Goal: Task Accomplishment & Management: Complete application form

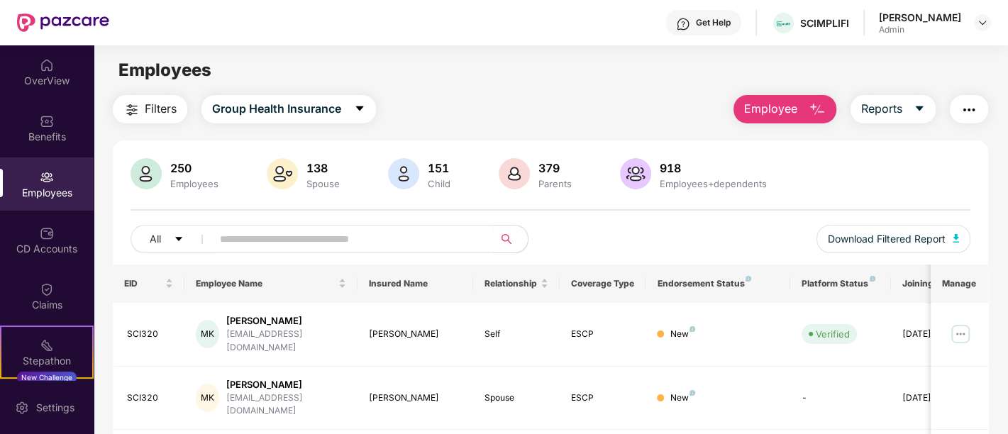
click at [767, 112] on span "Employee" at bounding box center [770, 109] width 53 height 18
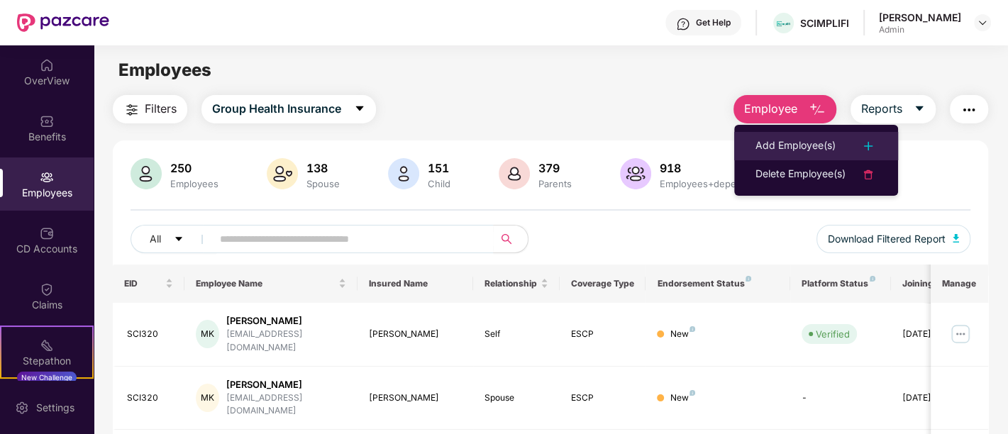
click at [786, 145] on div "Add Employee(s)" at bounding box center [795, 146] width 80 height 17
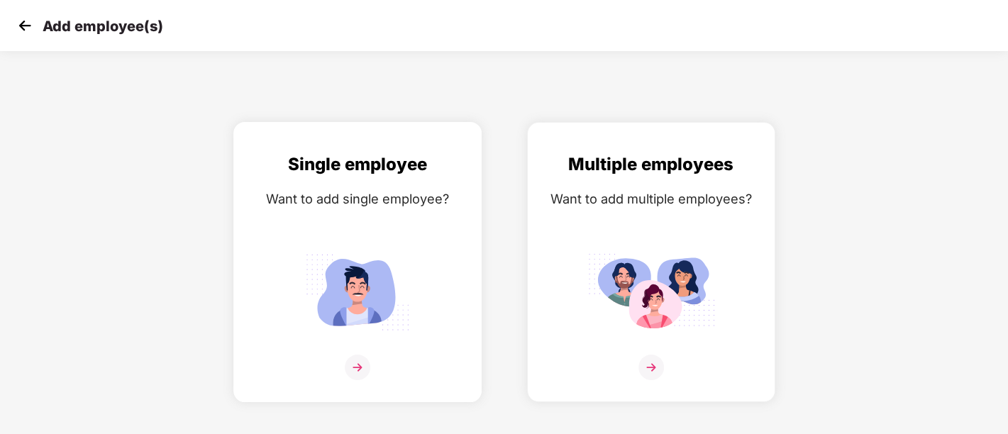
click at [377, 349] on div "Single employee Want to add single employee?" at bounding box center [357, 274] width 218 height 247
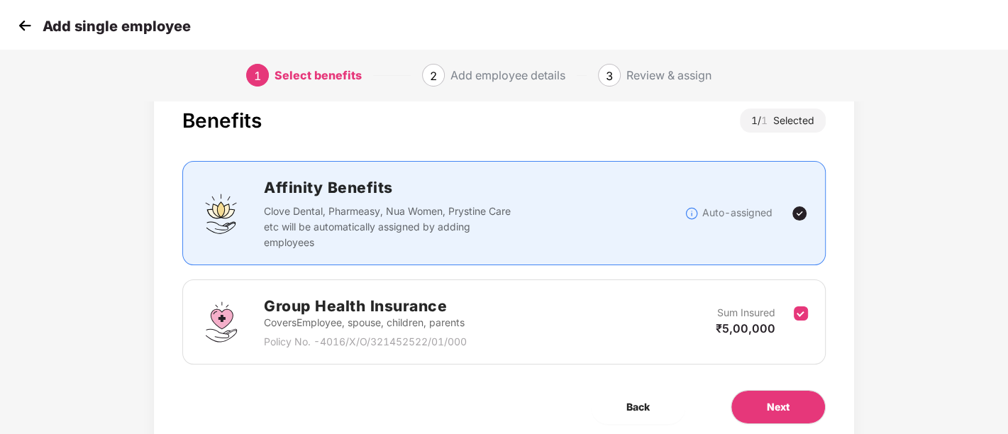
scroll to position [89, 0]
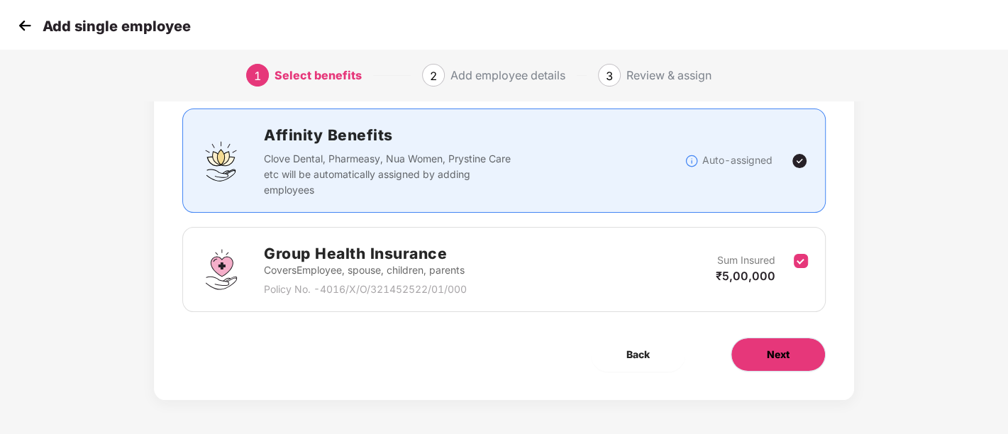
click at [784, 351] on span "Next" at bounding box center [778, 355] width 23 height 16
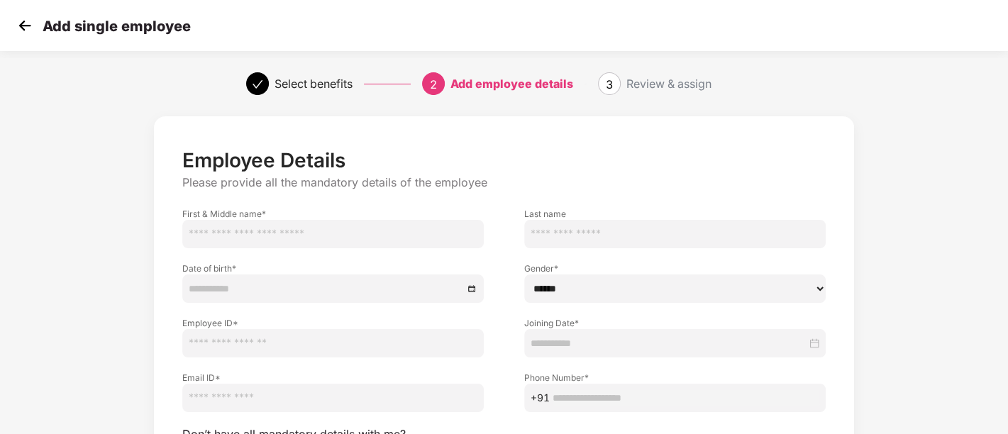
scroll to position [133, 0]
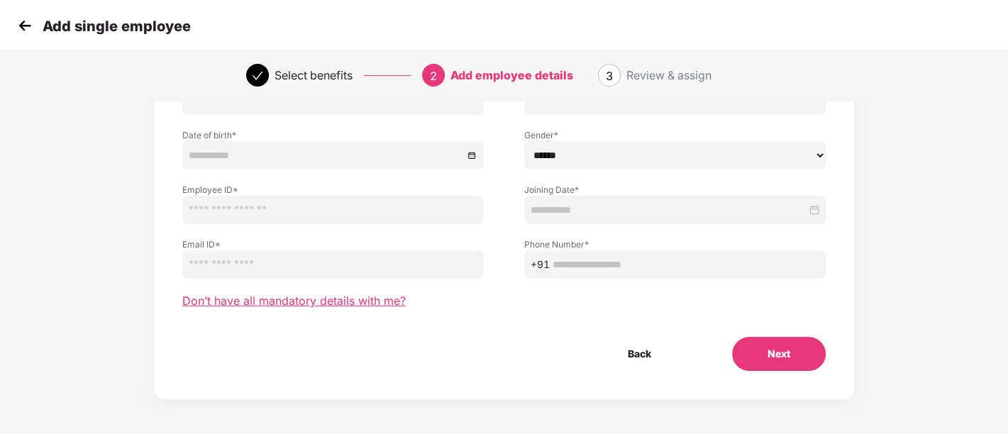
click at [377, 303] on span "Don’t have all mandatory details with me?" at bounding box center [293, 301] width 223 height 15
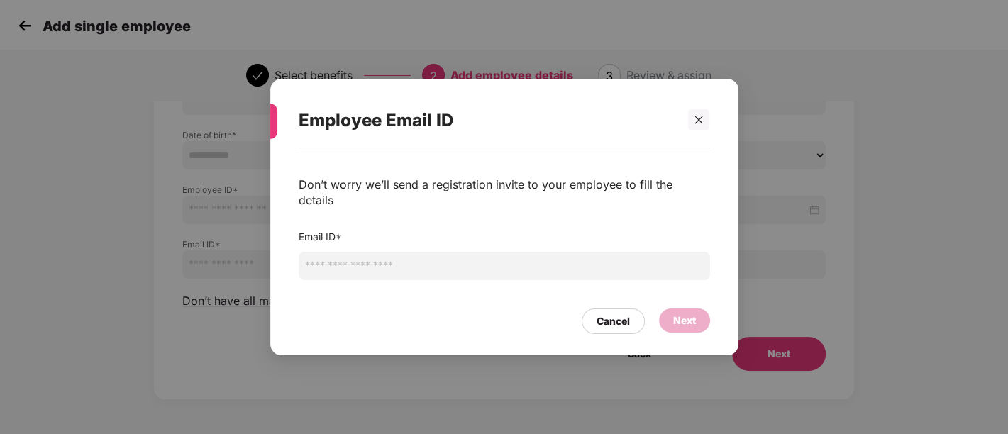
click at [396, 257] on input "email" at bounding box center [504, 266] width 411 height 28
paste input "**********"
type input "**********"
click at [687, 317] on div "Next" at bounding box center [684, 321] width 23 height 16
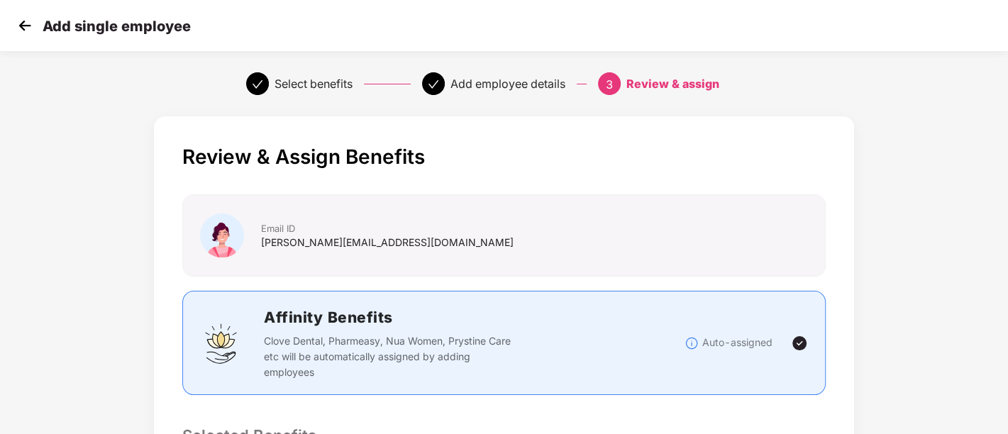
scroll to position [372, 0]
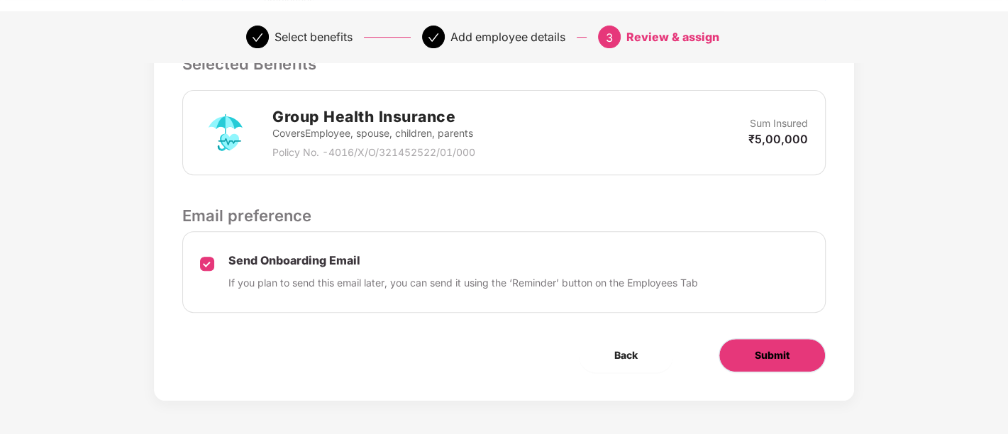
click at [780, 347] on span "Submit" at bounding box center [772, 355] width 35 height 16
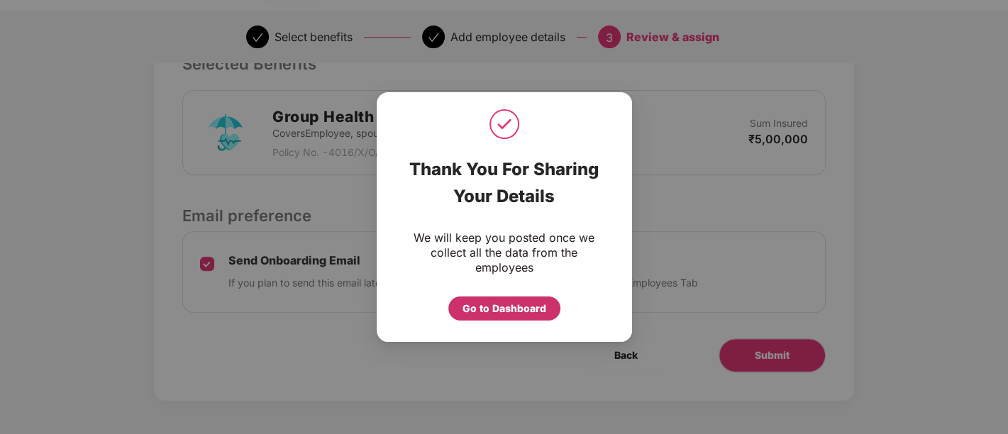
click at [496, 306] on div "Go to Dashboard" at bounding box center [504, 309] width 84 height 16
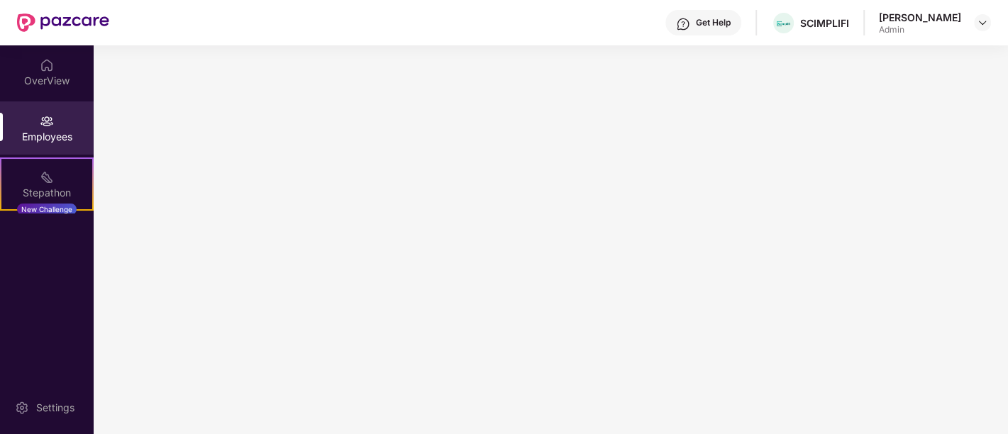
scroll to position [0, 0]
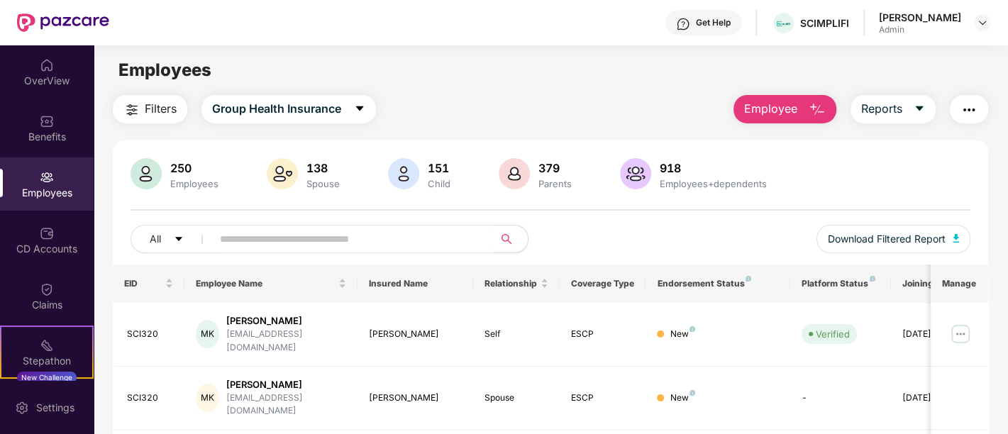
click at [670, 79] on div "Employees" at bounding box center [550, 70] width 913 height 27
click at [794, 116] on span "Employee" at bounding box center [770, 109] width 53 height 18
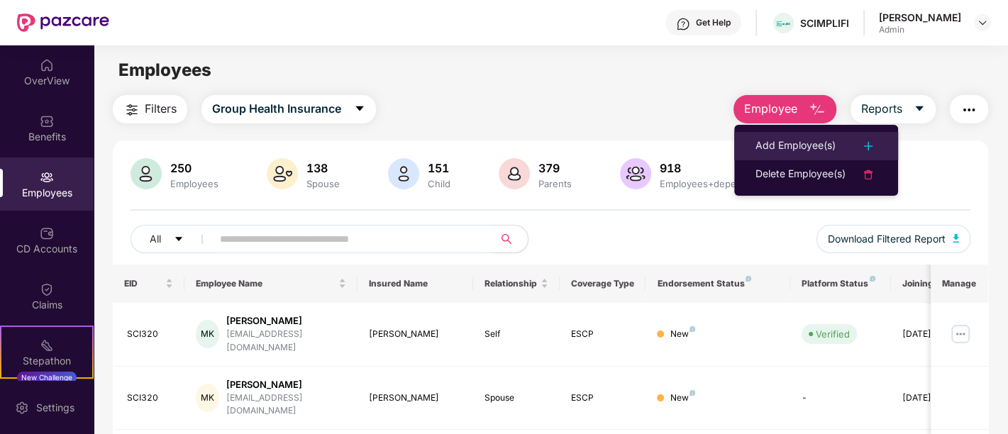
click at [809, 152] on div "Add Employee(s)" at bounding box center [795, 146] width 80 height 17
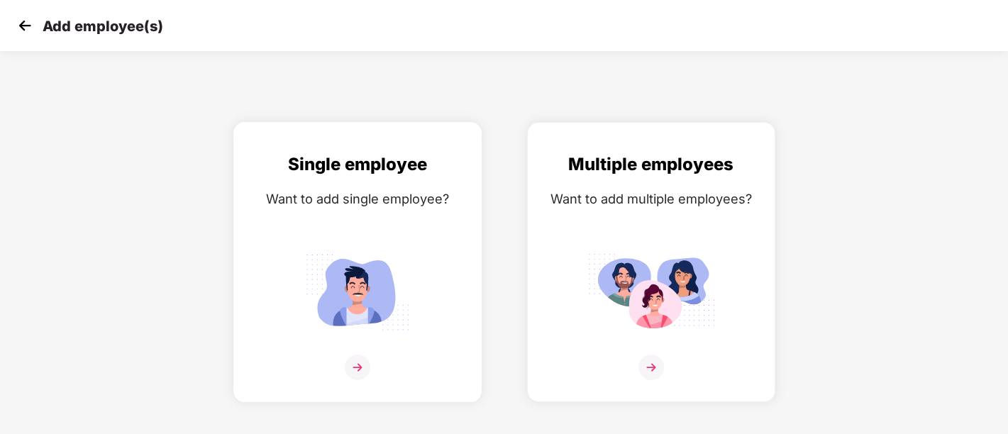
click at [355, 372] on img at bounding box center [358, 368] width 26 height 26
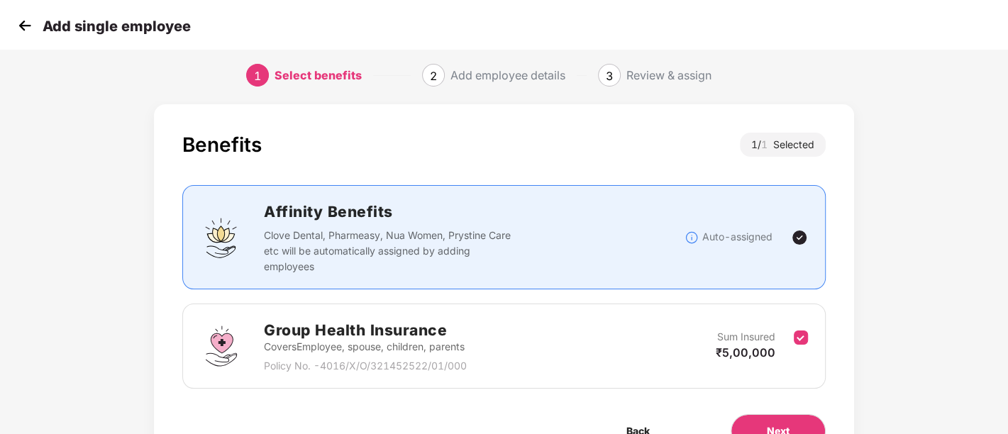
scroll to position [89, 0]
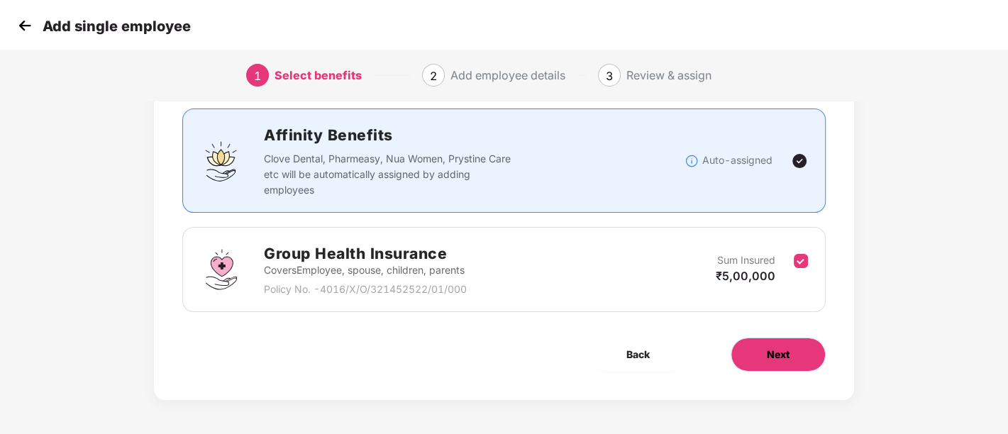
click at [790, 354] on button "Next" at bounding box center [777, 355] width 95 height 34
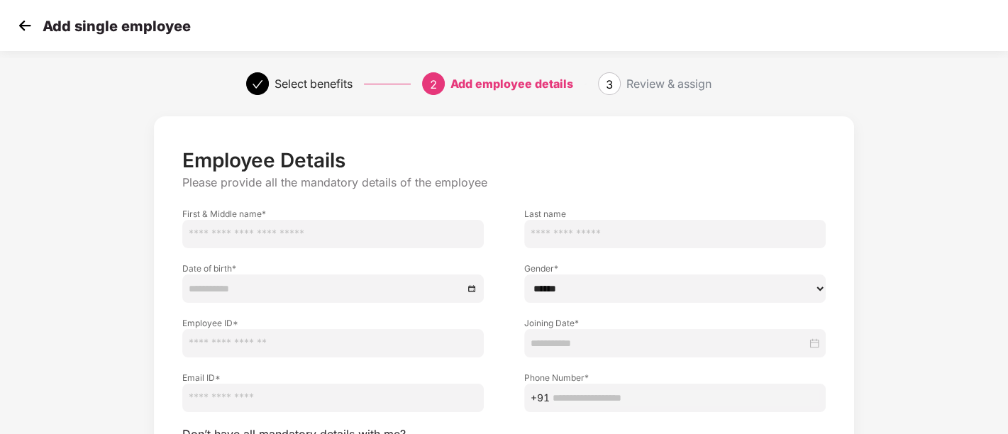
scroll to position [133, 0]
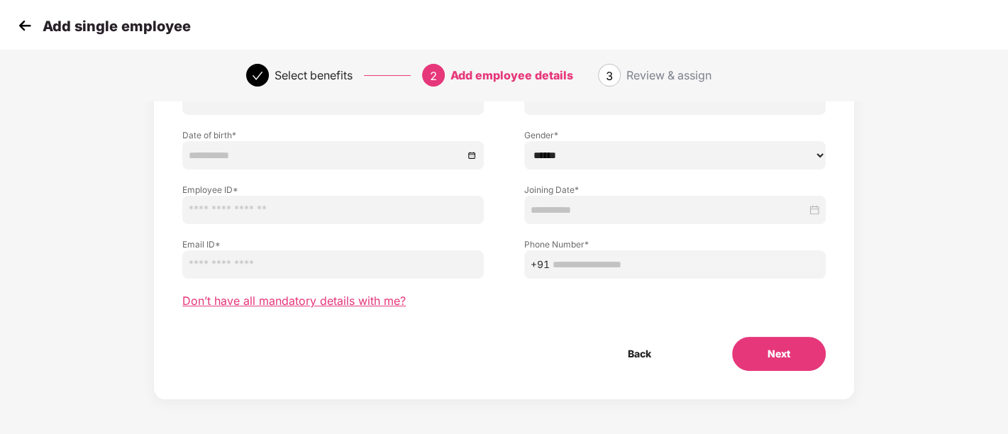
click at [316, 294] on span "Don’t have all mandatory details with me?" at bounding box center [293, 301] width 223 height 15
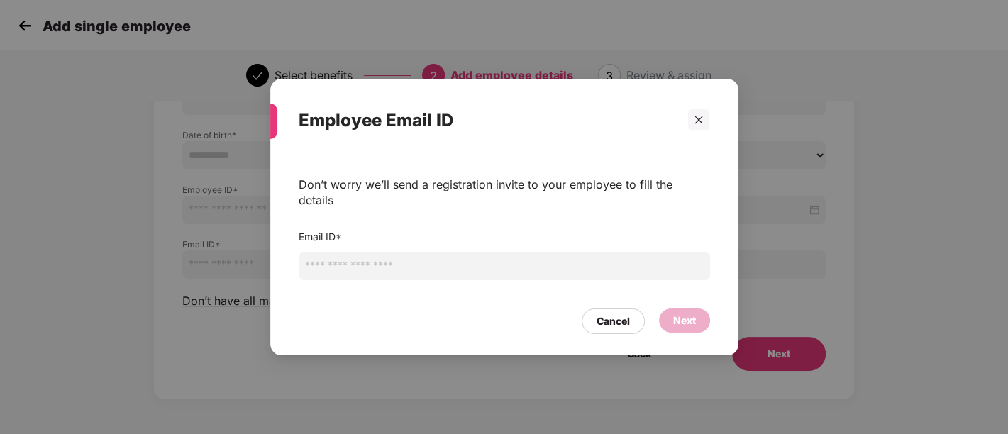
click at [413, 255] on input "email" at bounding box center [504, 266] width 411 height 28
paste input "**********"
type input "**********"
click at [667, 313] on div "Next" at bounding box center [684, 320] width 51 height 24
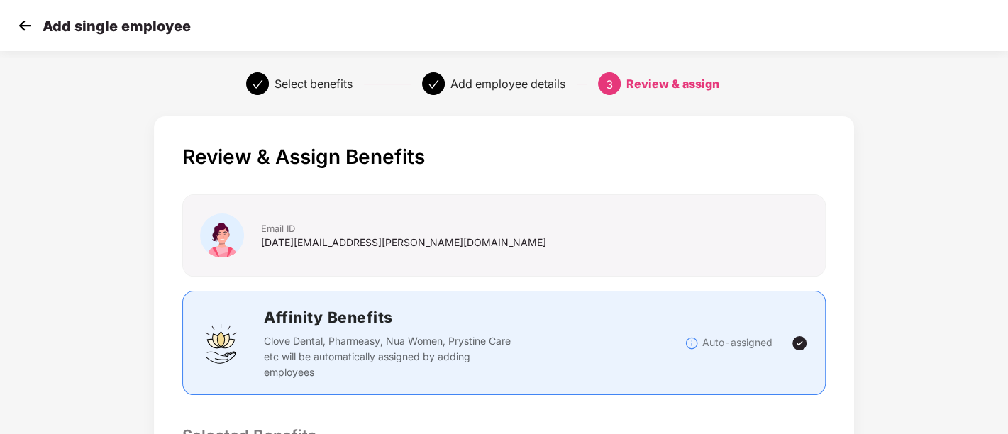
scroll to position [372, 0]
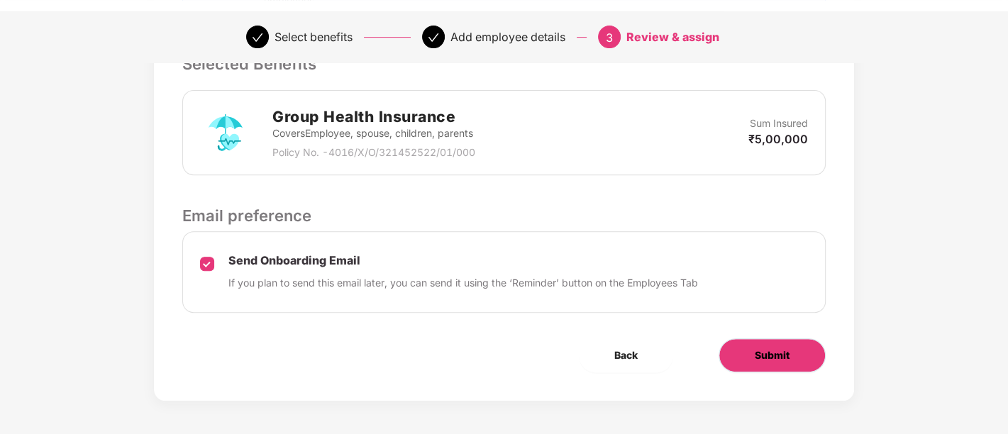
click at [790, 363] on button "Submit" at bounding box center [771, 355] width 107 height 34
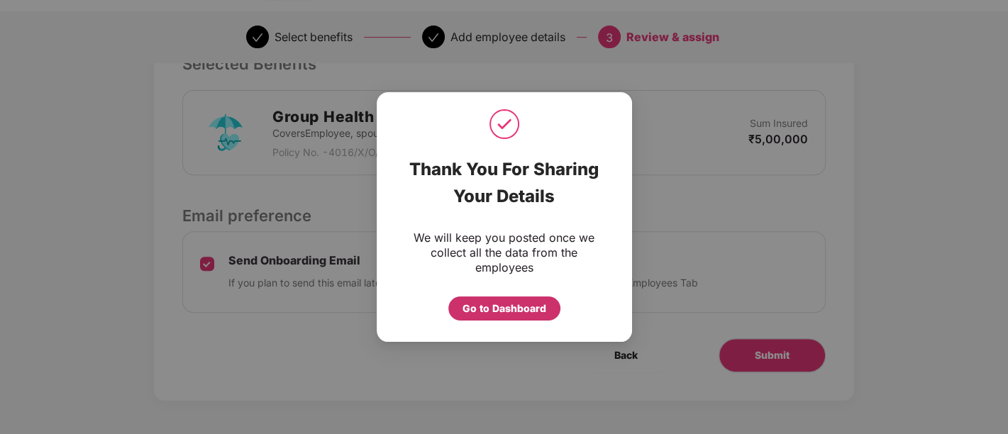
click at [512, 313] on div "Go to Dashboard" at bounding box center [504, 309] width 84 height 16
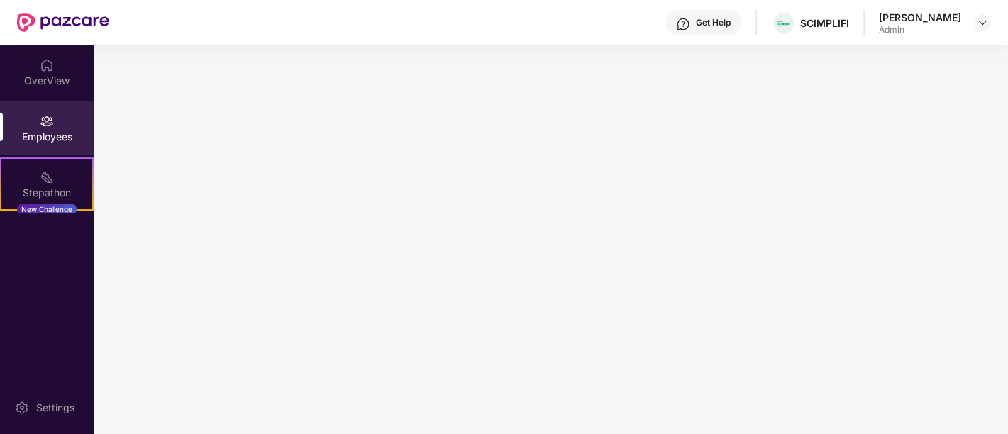
scroll to position [0, 0]
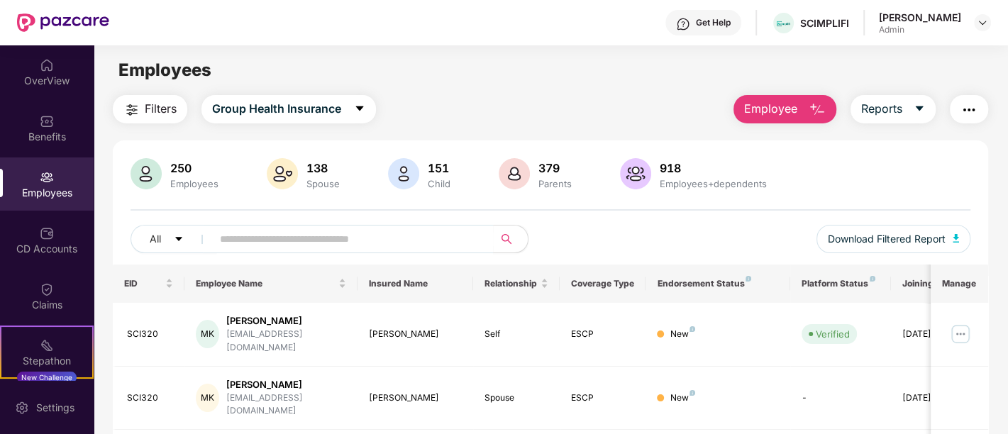
click at [774, 107] on span "Employee" at bounding box center [770, 109] width 53 height 18
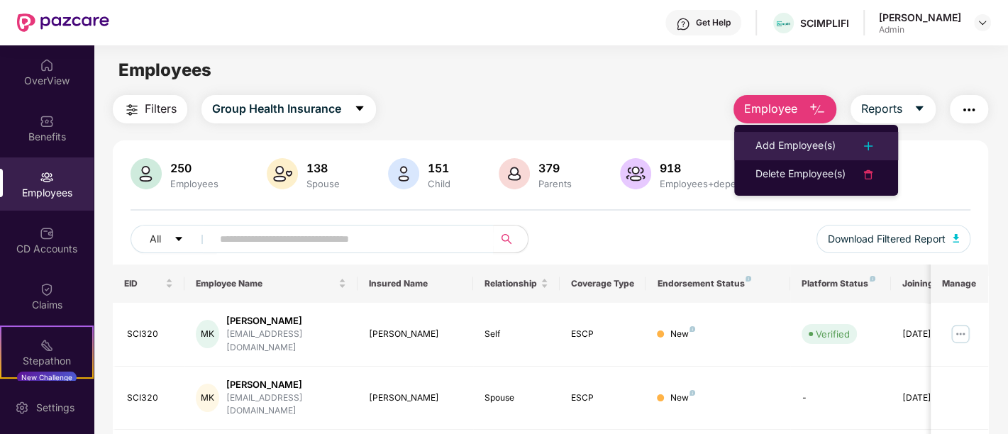
click at [806, 147] on div "Add Employee(s)" at bounding box center [795, 146] width 80 height 17
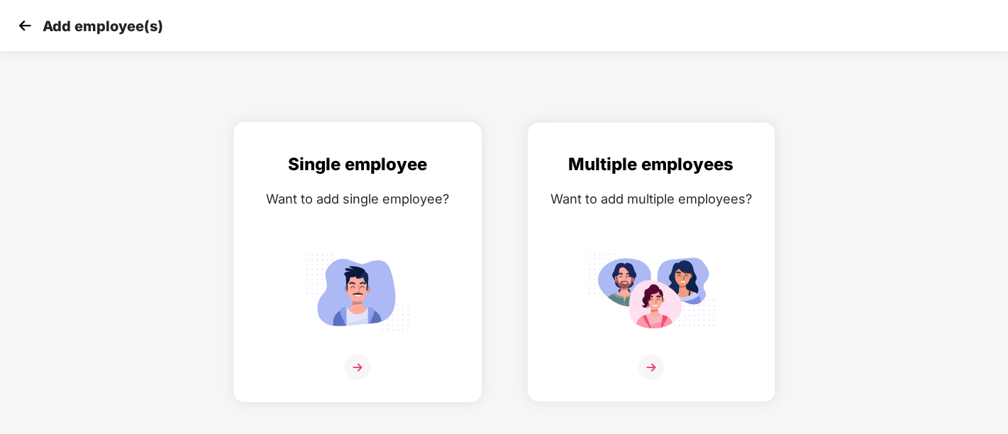
click at [357, 364] on img at bounding box center [358, 368] width 26 height 26
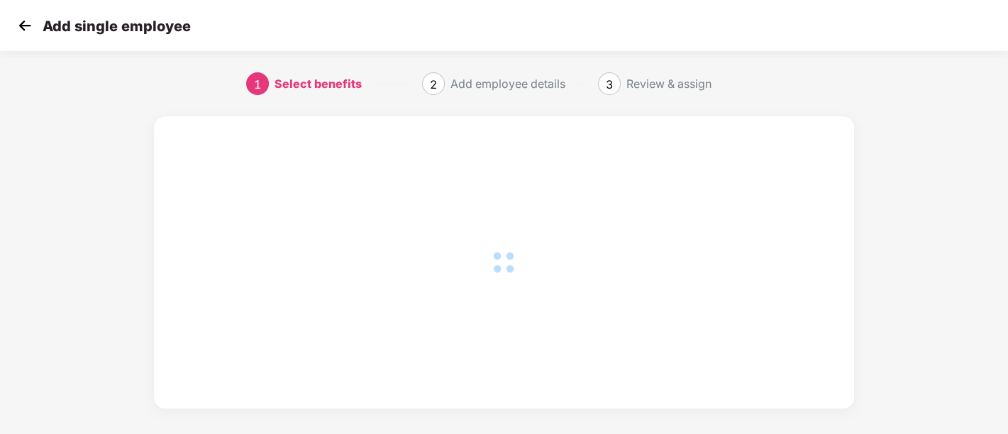
scroll to position [89, 0]
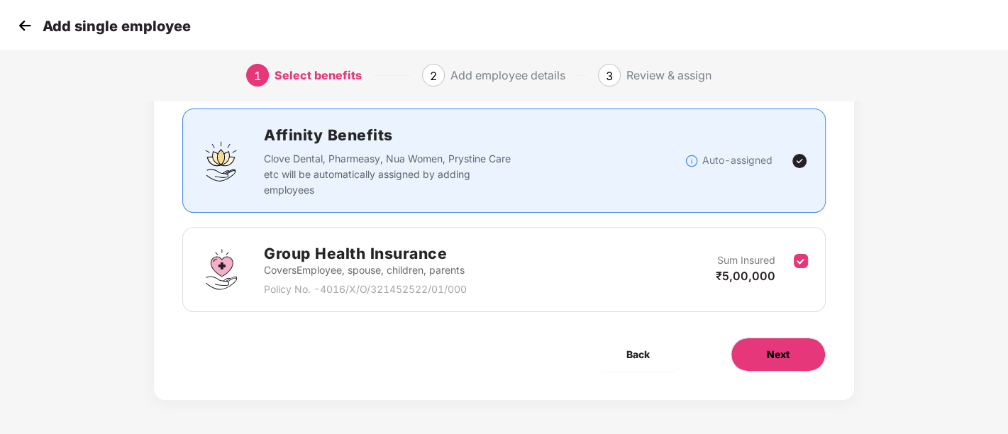
click at [749, 340] on button "Next" at bounding box center [777, 355] width 95 height 34
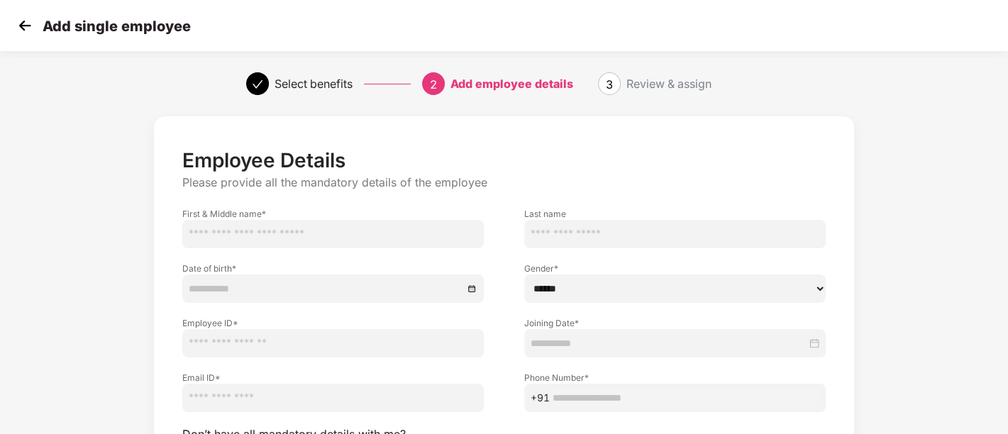
scroll to position [133, 0]
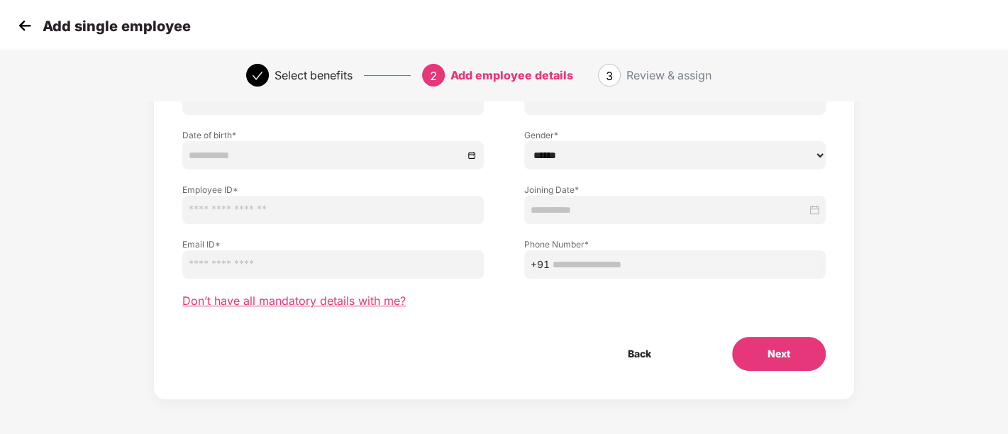
click at [347, 306] on span "Don’t have all mandatory details with me?" at bounding box center [293, 301] width 223 height 15
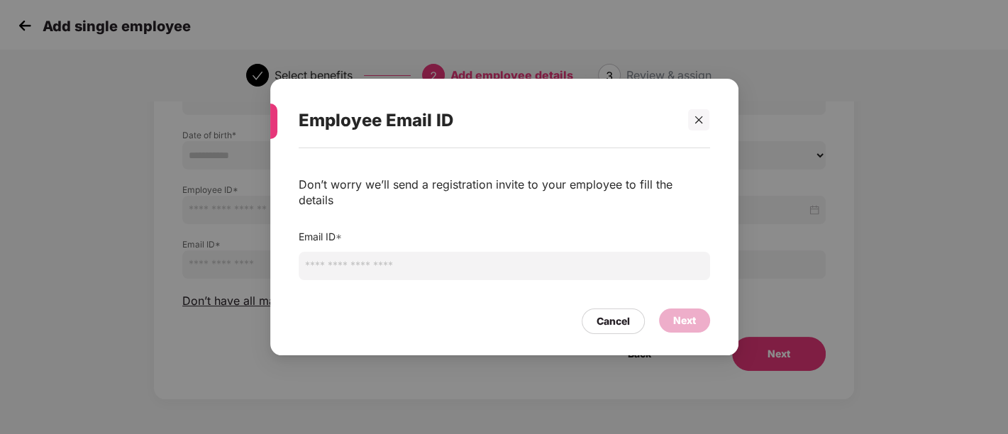
click at [544, 259] on input "email" at bounding box center [504, 266] width 411 height 28
paste input "**********"
type input "**********"
click at [684, 315] on div "Next" at bounding box center [684, 321] width 23 height 16
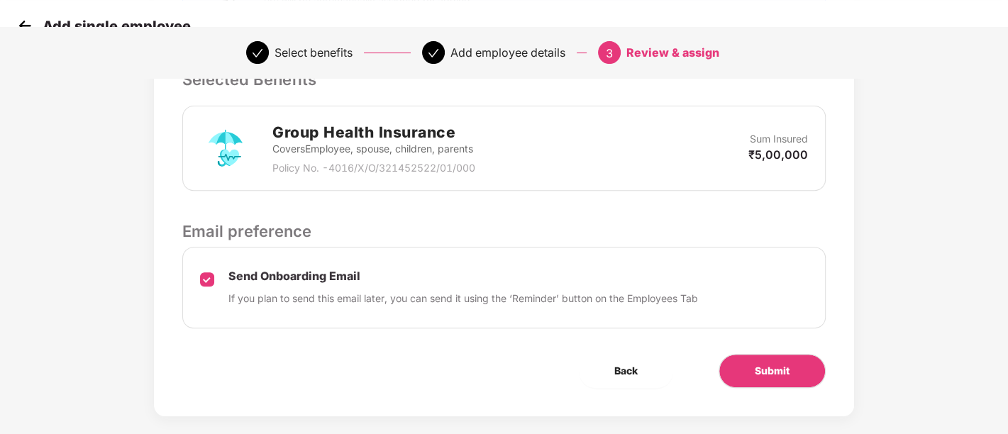
scroll to position [371, 0]
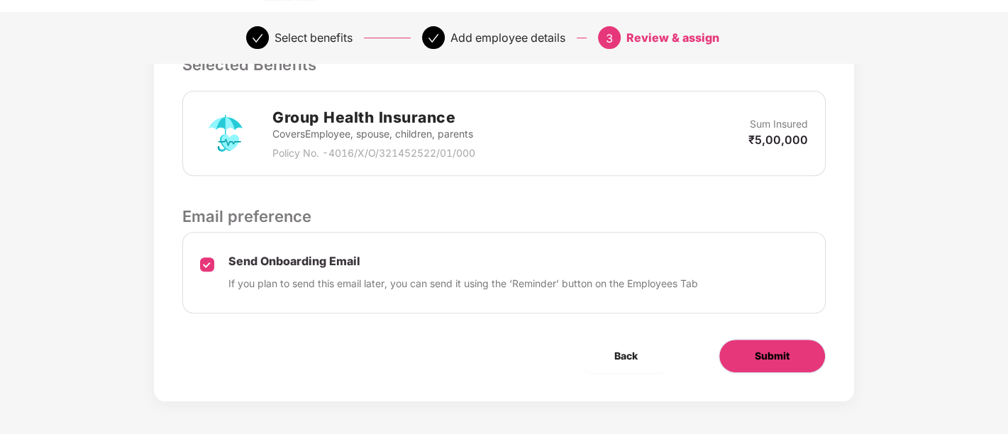
click at [782, 348] on span "Submit" at bounding box center [772, 356] width 35 height 16
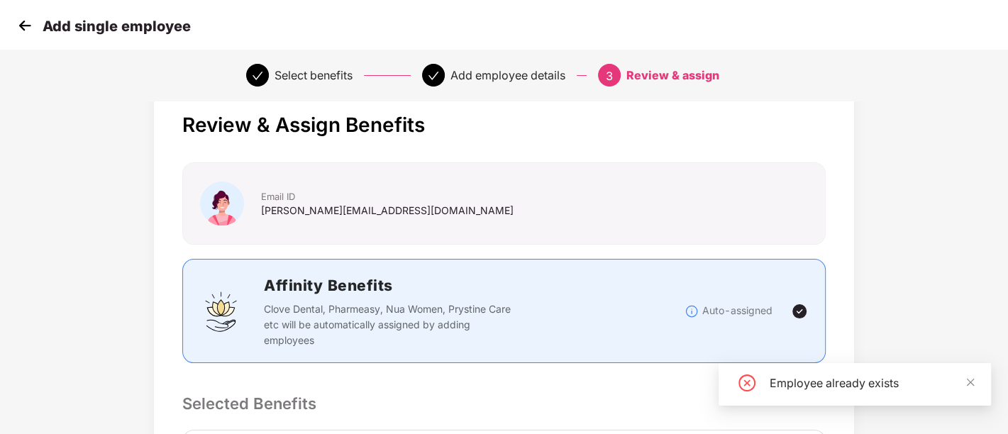
scroll to position [0, 0]
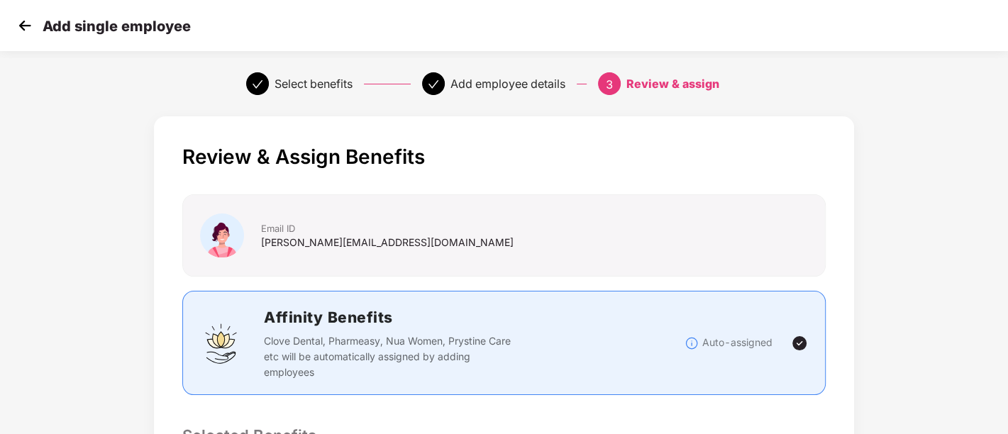
click at [26, 28] on img at bounding box center [24, 25] width 21 height 21
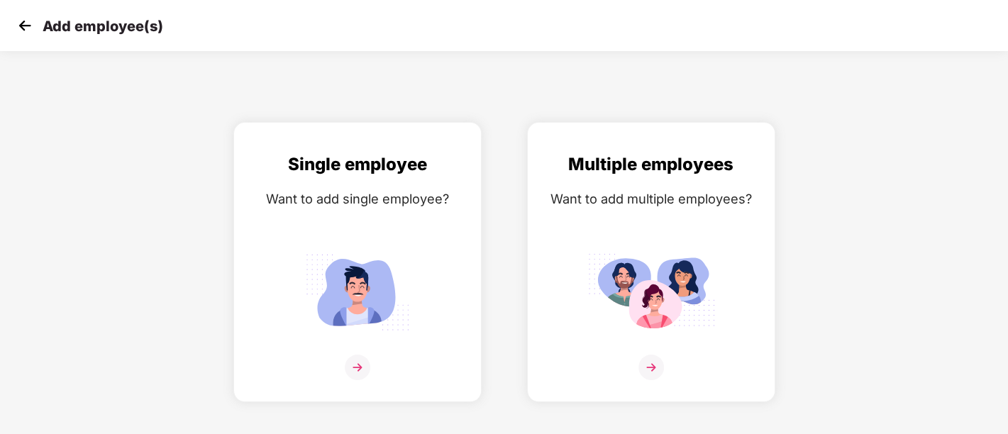
click at [26, 28] on img at bounding box center [24, 25] width 21 height 21
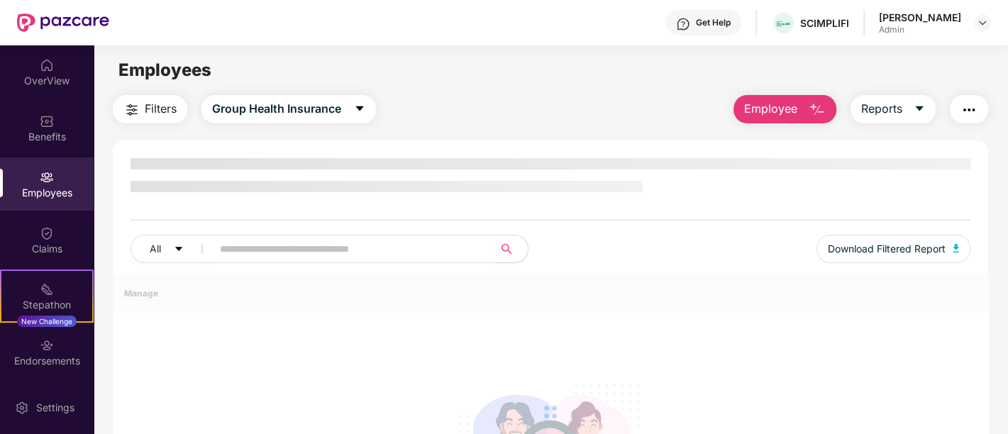
click at [46, 182] on img at bounding box center [47, 177] width 14 height 14
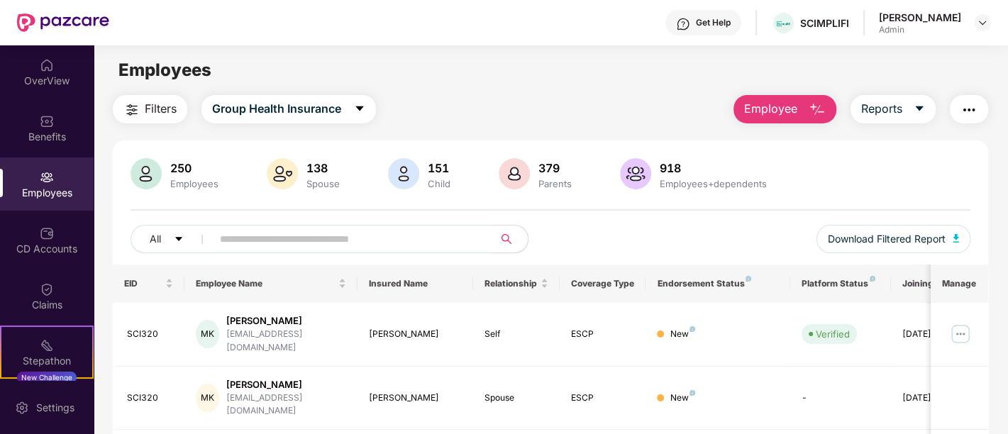
click at [296, 245] on input "text" at bounding box center [347, 238] width 255 height 21
paste input "**********"
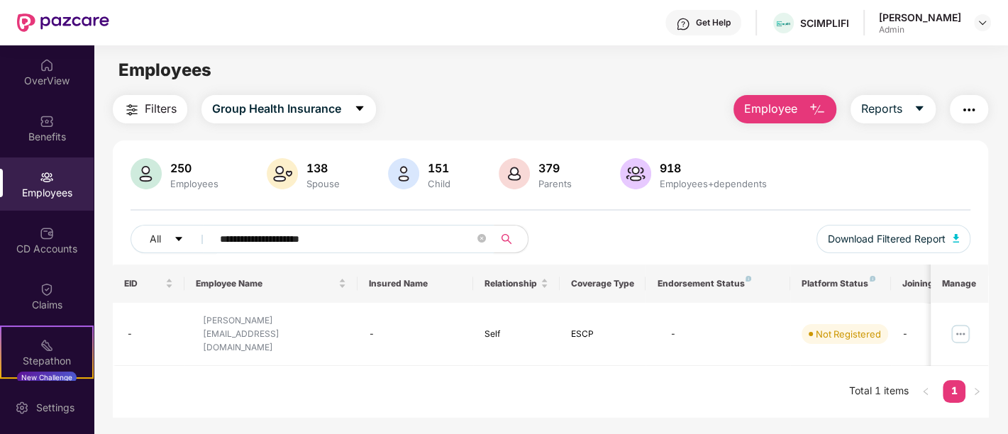
paste input "text"
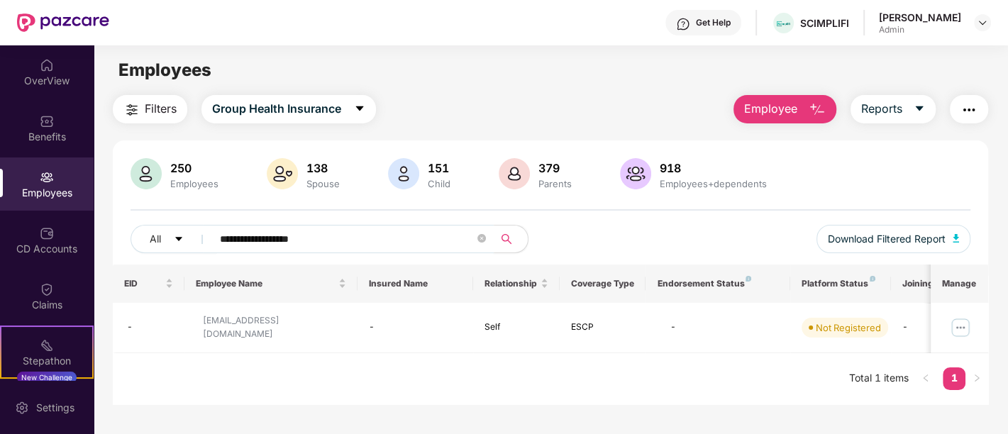
paste input "******"
type input "**********"
